Goal: Task Accomplishment & Management: Manage account settings

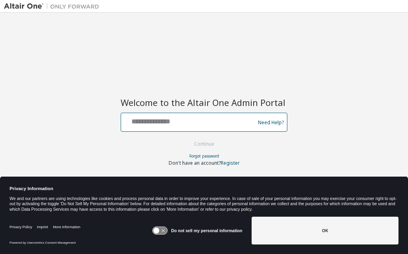
click at [224, 125] on input "text" at bounding box center [189, 121] width 130 height 12
type input "**********"
click at [186, 138] on button "Continue" at bounding box center [204, 144] width 37 height 12
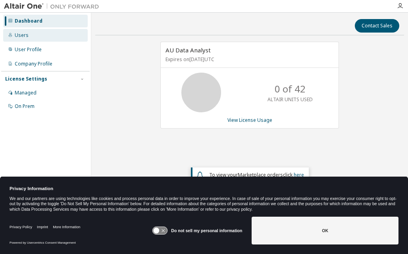
click at [24, 37] on div "Users" at bounding box center [22, 35] width 14 height 6
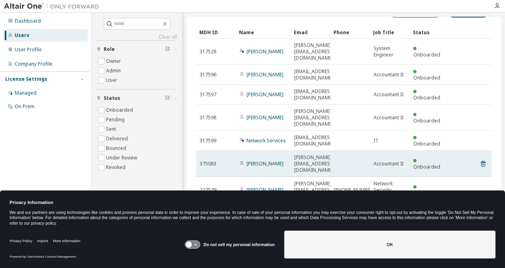
scroll to position [50, 0]
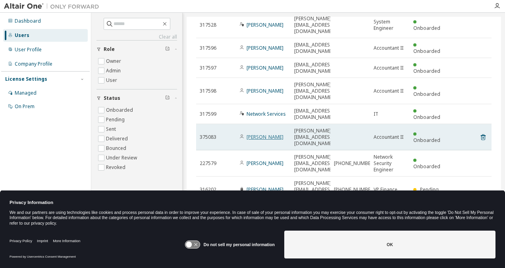
click at [271, 133] on link "Daniel O'Brien" at bounding box center [265, 136] width 37 height 7
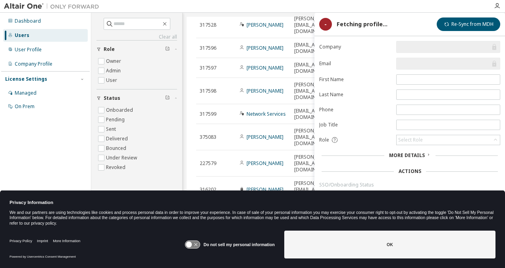
click at [408, 155] on span "More Details" at bounding box center [407, 155] width 36 height 7
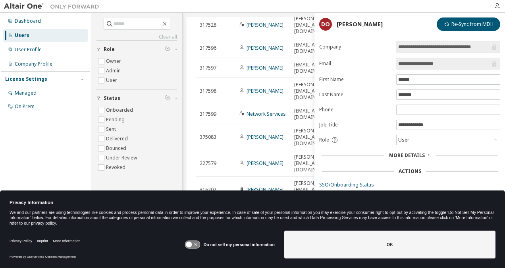
click at [408, 170] on div "Actions" at bounding box center [410, 171] width 23 height 6
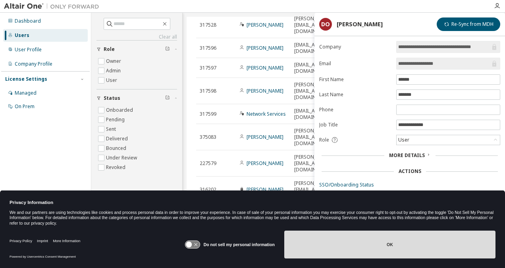
click at [408, 241] on button "OK" at bounding box center [389, 244] width 211 height 28
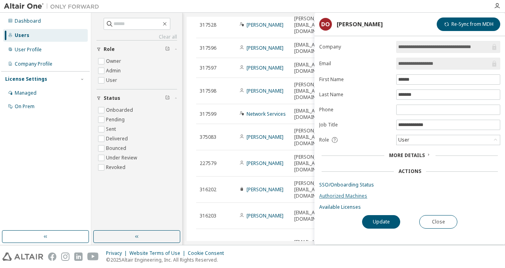
click at [361, 195] on link "Authorized Machines" at bounding box center [409, 196] width 181 height 6
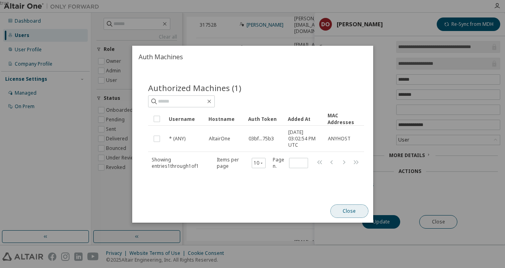
click at [357, 212] on button "Close" at bounding box center [349, 211] width 38 height 14
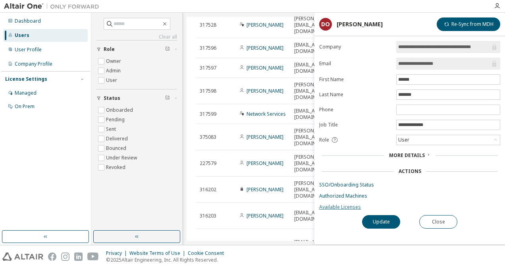
click at [346, 204] on link "Available Licenses" at bounding box center [409, 207] width 181 height 6
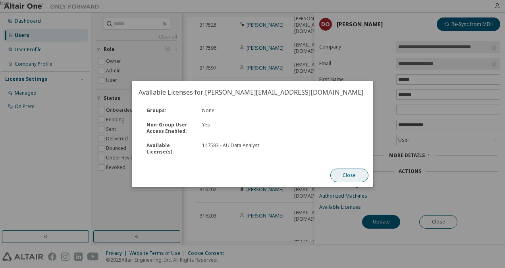
click at [356, 179] on button "Close" at bounding box center [349, 175] width 38 height 14
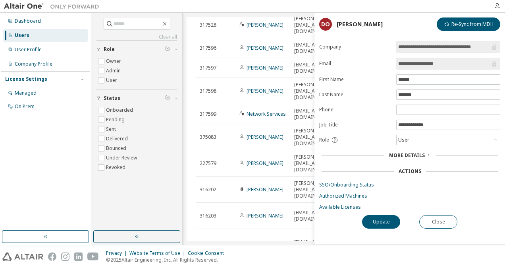
click at [384, 159] on form "**********" at bounding box center [409, 125] width 181 height 169
click at [397, 155] on span "More Details" at bounding box center [407, 155] width 36 height 7
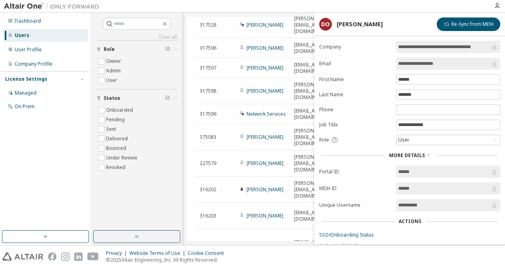
scroll to position [35, 0]
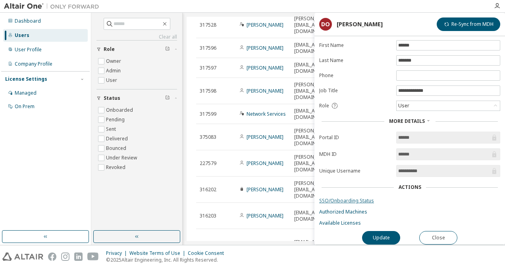
click at [344, 197] on link "SSO/Onboarding Status" at bounding box center [409, 200] width 181 height 6
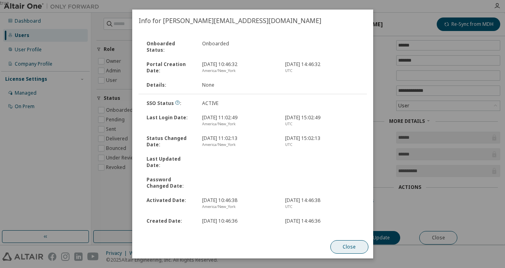
click at [346, 249] on button "Close" at bounding box center [349, 247] width 38 height 14
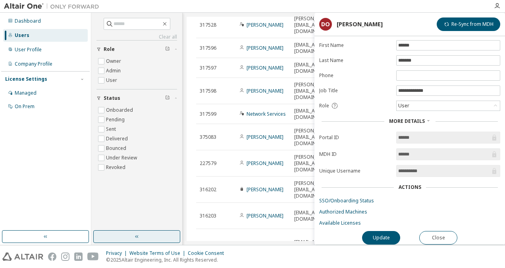
click at [124, 232] on button "button" at bounding box center [136, 236] width 87 height 13
